Goal: Task Accomplishment & Management: Complete application form

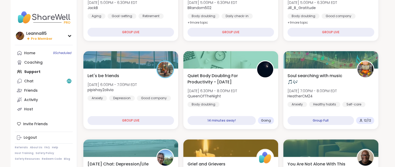
click at [44, 77] on link "Chat 20" at bounding box center [44, 80] width 58 height 9
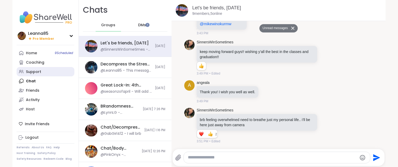
click at [35, 69] on div "Support" at bounding box center [33, 71] width 15 height 5
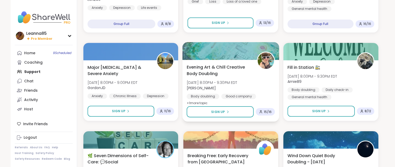
scroll to position [285, 0]
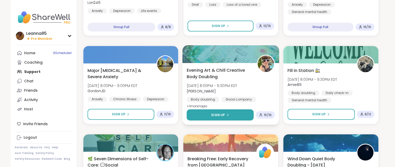
click at [217, 113] on span "Sign Up" at bounding box center [218, 114] width 14 height 5
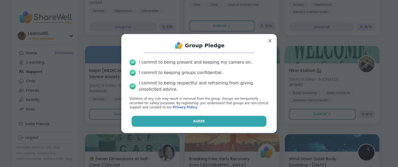
click at [209, 119] on button "Agree" at bounding box center [199, 121] width 135 height 11
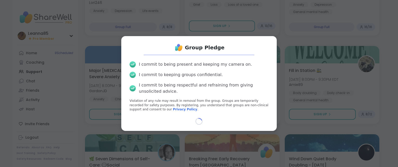
select select "**"
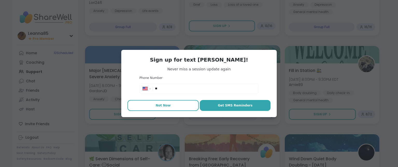
click at [171, 107] on button "Not Now" at bounding box center [163, 105] width 71 height 11
type textarea "*"
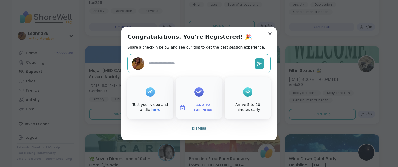
click at [193, 127] on span "Dismiss" at bounding box center [199, 129] width 15 height 4
